Goal: Information Seeking & Learning: Learn about a topic

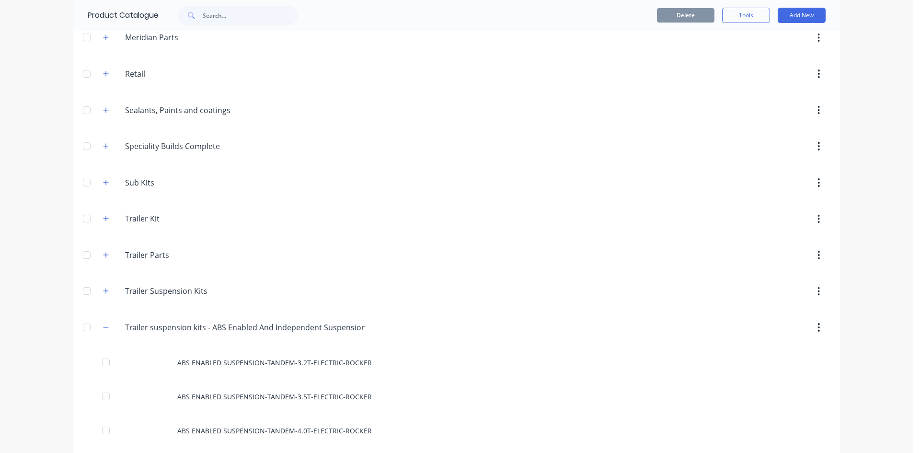
scroll to position [575, 0]
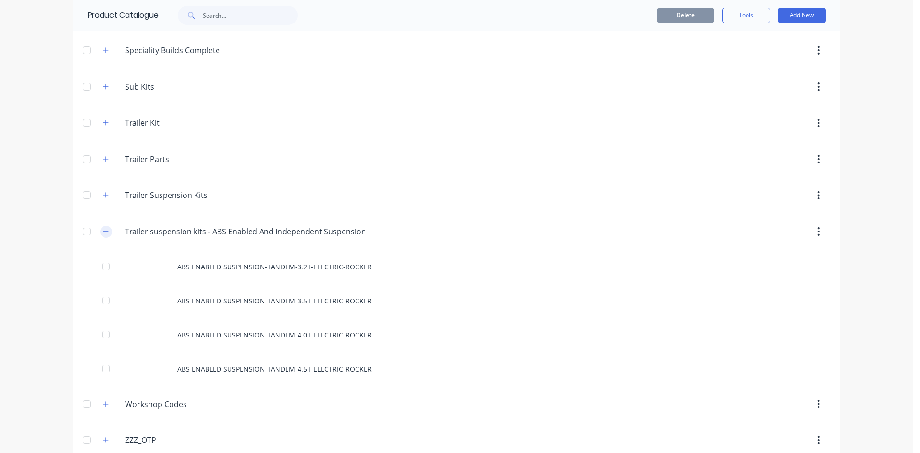
click at [103, 234] on icon "button" at bounding box center [106, 231] width 6 height 7
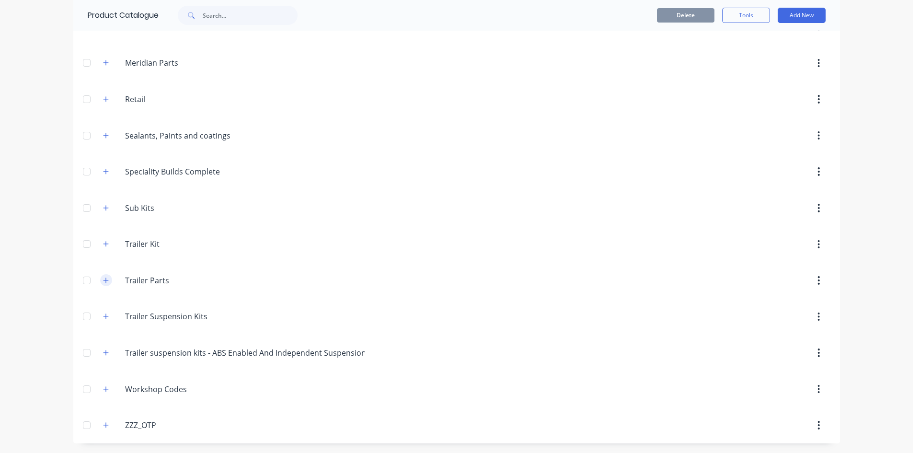
click at [106, 281] on button "button" at bounding box center [106, 280] width 12 height 12
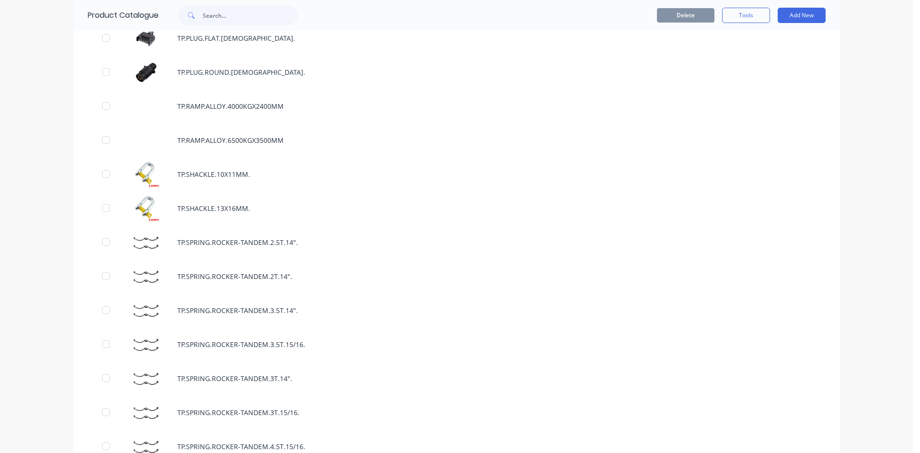
scroll to position [5484, 0]
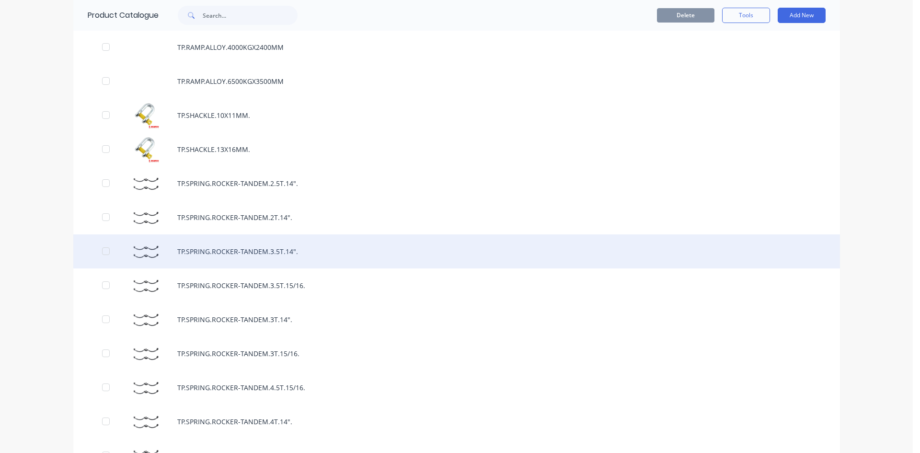
click at [265, 256] on div "TP.SPRING.ROCKER-TANDEM.3.5T.14"." at bounding box center [456, 251] width 767 height 34
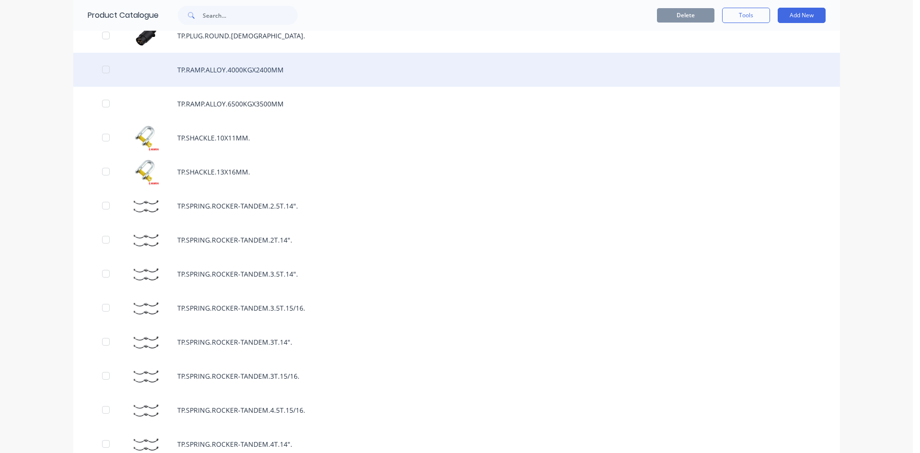
scroll to position [5558, 0]
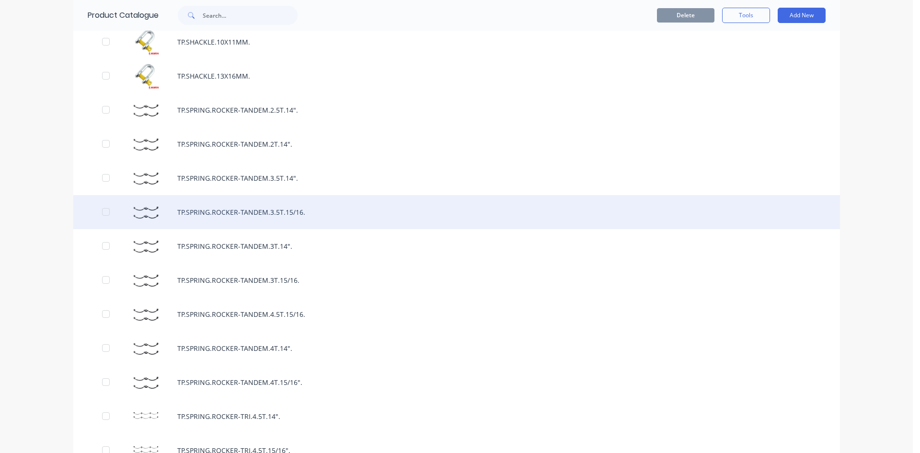
click at [292, 211] on div "TP.SPRING.ROCKER-TANDEM.3.5T.15/16." at bounding box center [456, 212] width 767 height 34
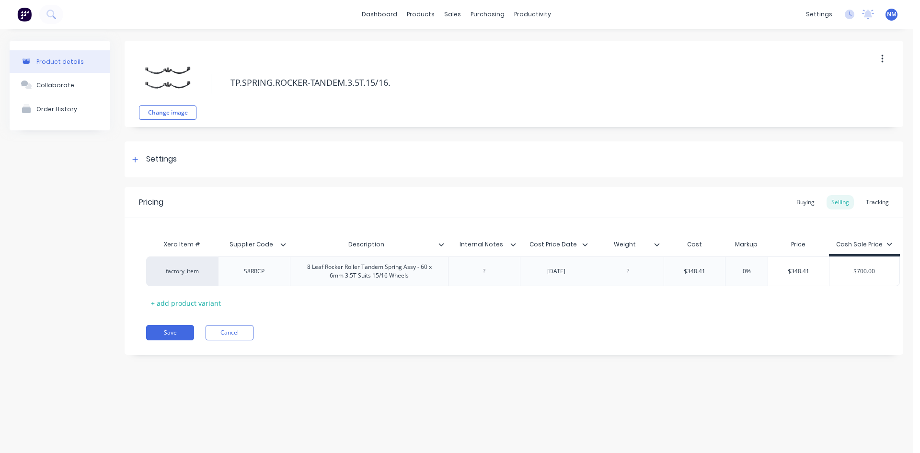
type textarea "x"
